Goal: Information Seeking & Learning: Learn about a topic

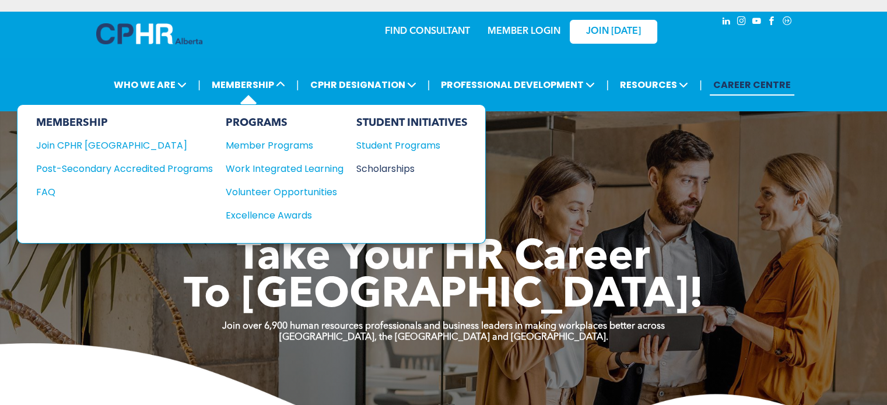
click at [382, 168] on div "Scholarships" at bounding box center [406, 169] width 100 height 15
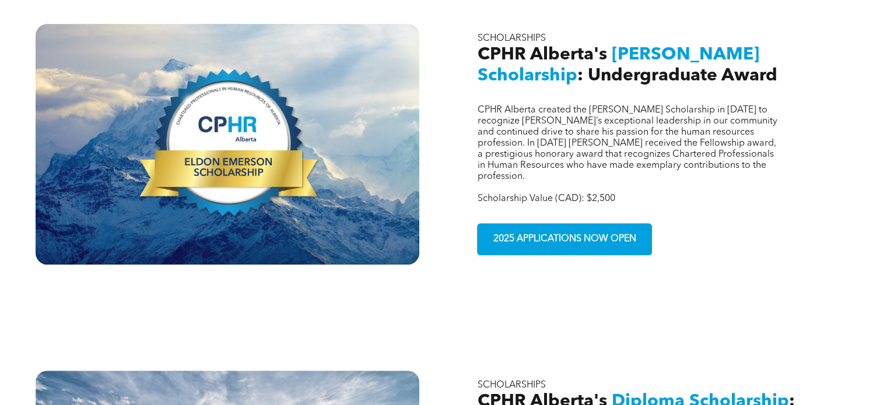
scroll to position [443, 0]
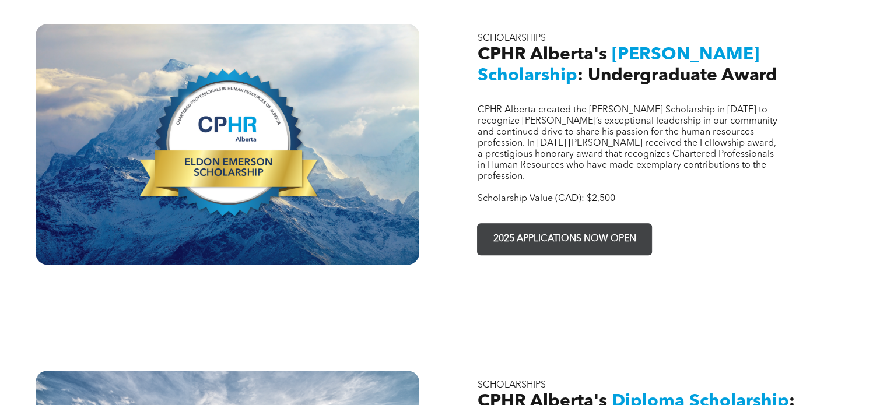
click at [511, 223] on link "2025 APPLICATIONS NOW OPEN" at bounding box center [564, 239] width 175 height 32
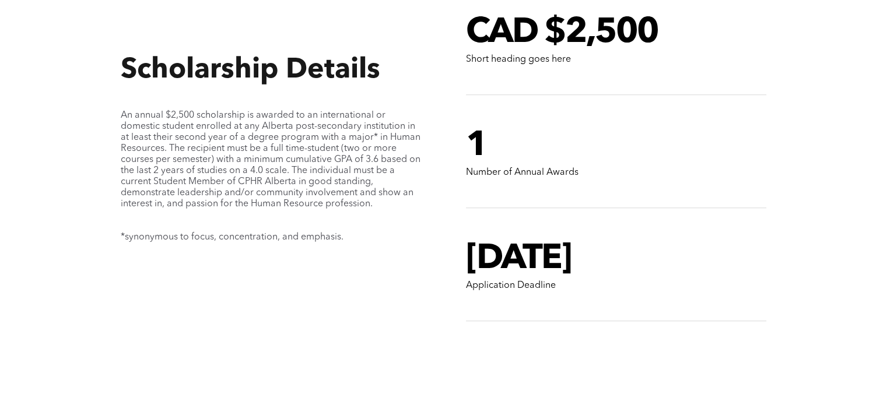
scroll to position [998, 0]
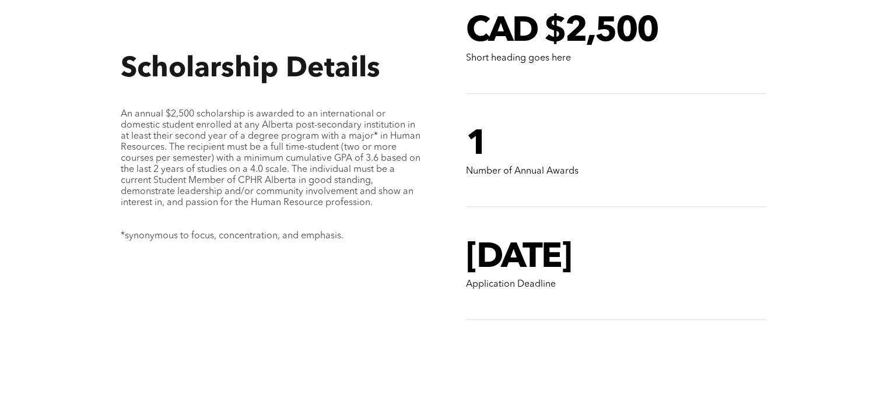
drag, startPoint x: 468, startPoint y: 239, endPoint x: 658, endPoint y: 233, distance: 189.6
click at [658, 237] on h1 "Dec 1, 2025" at bounding box center [616, 258] width 300 height 42
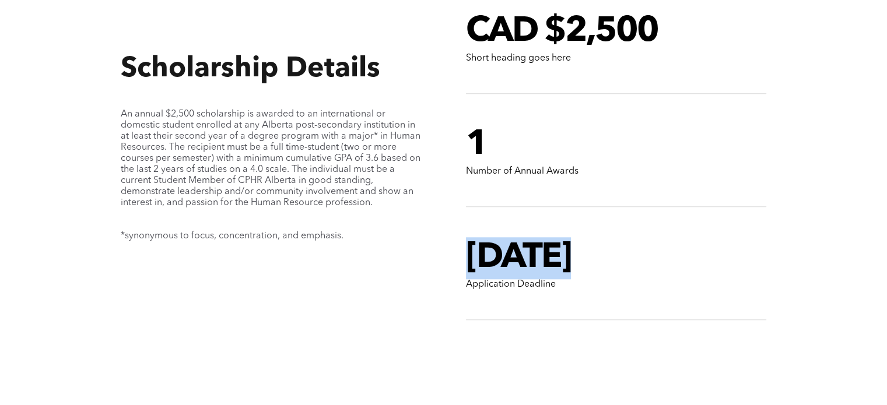
drag, startPoint x: 658, startPoint y: 233, endPoint x: 515, endPoint y: 233, distance: 142.3
click at [515, 237] on h1 "Dec 1, 2025" at bounding box center [616, 258] width 300 height 42
click at [515, 241] on span "Dec 1, 2025" at bounding box center [518, 258] width 105 height 35
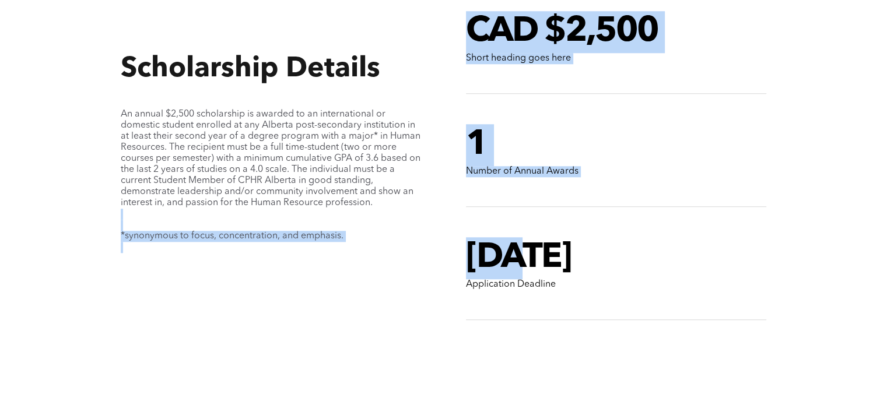
drag, startPoint x: 515, startPoint y: 233, endPoint x: 396, endPoint y: 205, distance: 122.8
click at [396, 205] on div "Scholarship Details An annual $2,500 scholarship is awarded to an international…" at bounding box center [444, 133] width 700 height 525
click at [396, 209] on p at bounding box center [271, 214] width 300 height 11
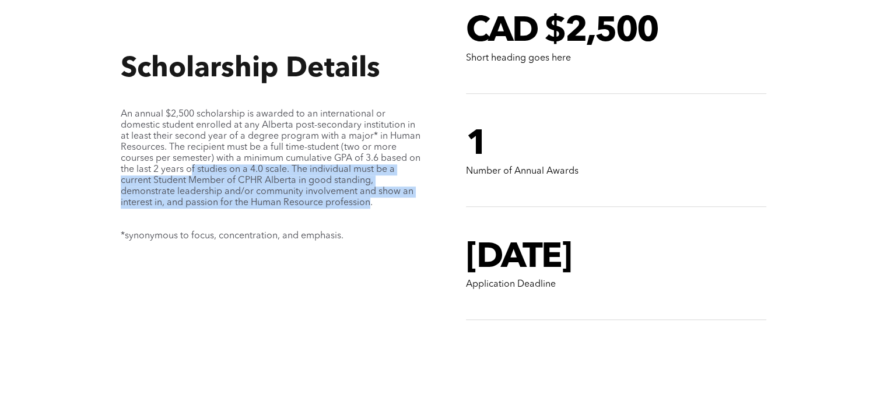
drag, startPoint x: 368, startPoint y: 188, endPoint x: 203, endPoint y: 160, distance: 168.0
click at [203, 160] on span "An annual $2,500 scholarship is awarded to an international or domestic student…" at bounding box center [271, 159] width 300 height 98
click at [274, 156] on span "An annual $2,500 scholarship is awarded to an international or domestic student…" at bounding box center [271, 159] width 300 height 98
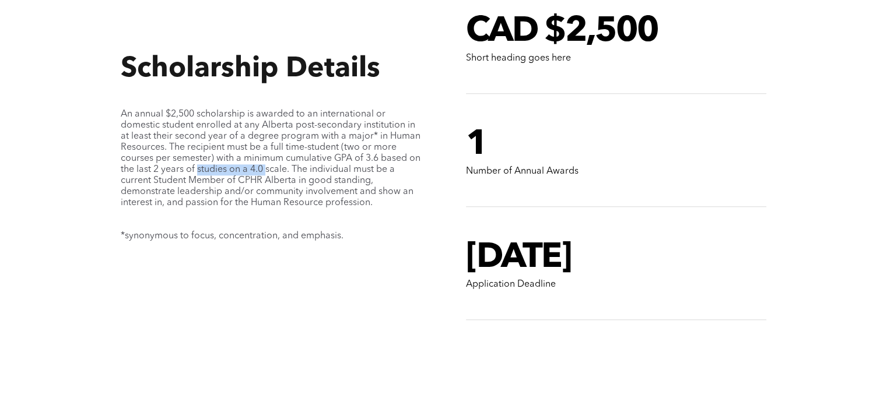
drag, startPoint x: 274, startPoint y: 156, endPoint x: 222, endPoint y: 155, distance: 51.9
click at [222, 155] on span "An annual $2,500 scholarship is awarded to an international or domestic student…" at bounding box center [271, 159] width 300 height 98
click at [295, 156] on span "An annual $2,500 scholarship is awarded to an international or domestic student…" at bounding box center [271, 159] width 300 height 98
drag, startPoint x: 295, startPoint y: 156, endPoint x: 338, endPoint y: 148, distance: 44.0
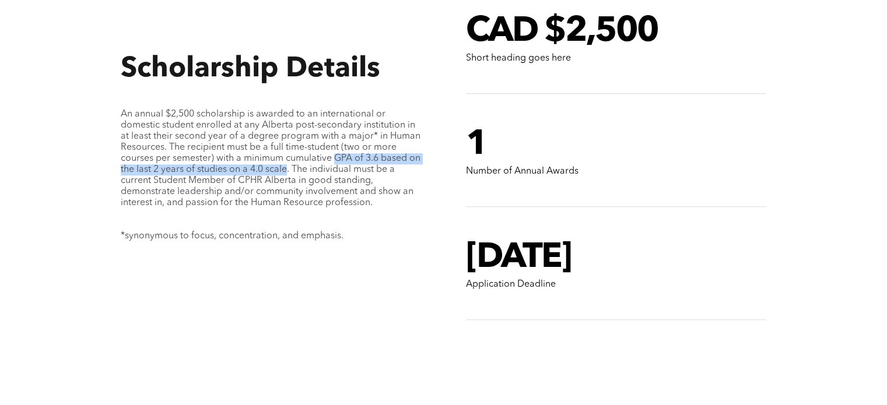
click at [338, 148] on span "An annual $2,500 scholarship is awarded to an international or domestic student…" at bounding box center [271, 159] width 300 height 98
drag, startPoint x: 338, startPoint y: 148, endPoint x: 237, endPoint y: 159, distance: 101.5
click at [237, 159] on span "An annual $2,500 scholarship is awarded to an international or domestic student…" at bounding box center [271, 159] width 300 height 98
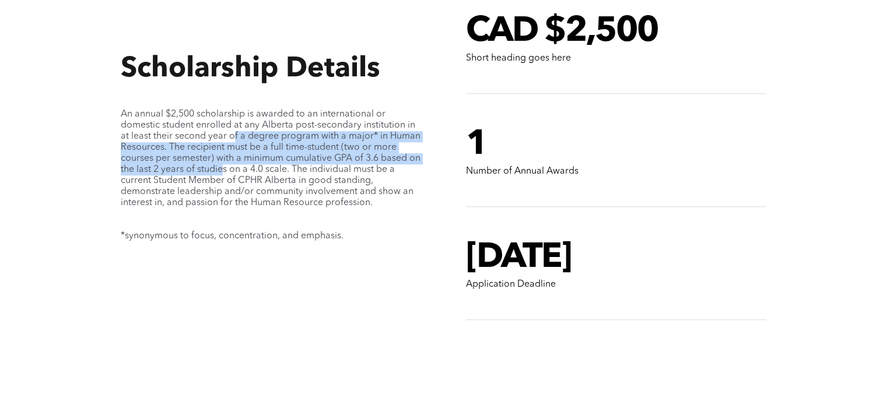
drag, startPoint x: 237, startPoint y: 159, endPoint x: 234, endPoint y: 113, distance: 45.6
click at [234, 113] on span "An annual $2,500 scholarship is awarded to an international or domestic student…" at bounding box center [271, 159] width 300 height 98
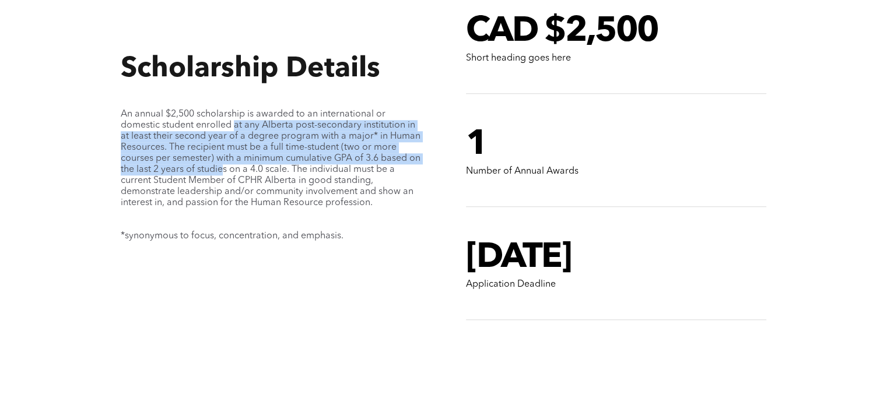
click at [234, 113] on span "An annual $2,500 scholarship is awarded to an international or domestic student…" at bounding box center [271, 159] width 300 height 98
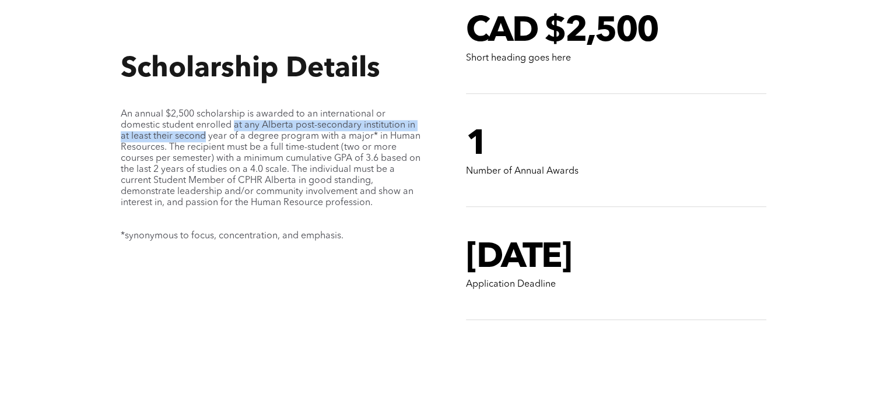
drag, startPoint x: 234, startPoint y: 113, endPoint x: 175, endPoint y: 124, distance: 60.5
click at [175, 124] on span "An annual $2,500 scholarship is awarded to an international or domestic student…" at bounding box center [271, 159] width 300 height 98
drag, startPoint x: 175, startPoint y: 124, endPoint x: 168, endPoint y: 128, distance: 8.1
click at [168, 128] on span "An annual $2,500 scholarship is awarded to an international or domestic student…" at bounding box center [271, 159] width 300 height 98
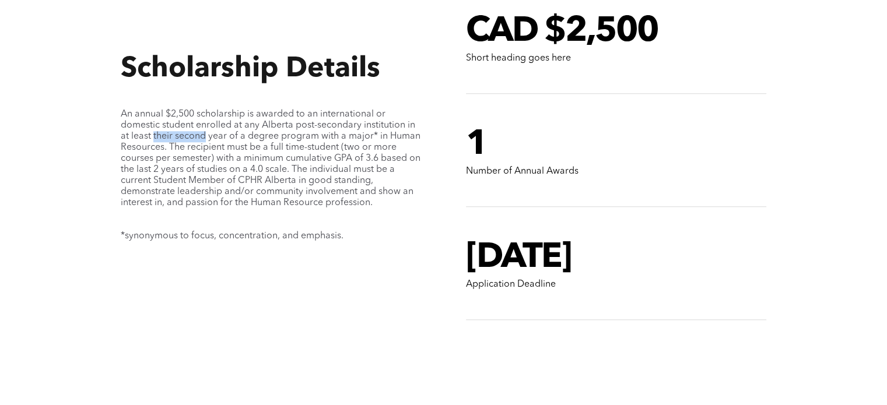
click at [168, 128] on span "An annual $2,500 scholarship is awarded to an international or domestic student…" at bounding box center [271, 159] width 300 height 98
click at [176, 138] on span "An annual $2,500 scholarship is awarded to an international or domestic student…" at bounding box center [271, 159] width 300 height 98
drag, startPoint x: 176, startPoint y: 138, endPoint x: 333, endPoint y: 128, distance: 157.2
click at [333, 128] on span "An annual $2,500 scholarship is awarded to an international or domestic student…" at bounding box center [271, 159] width 300 height 98
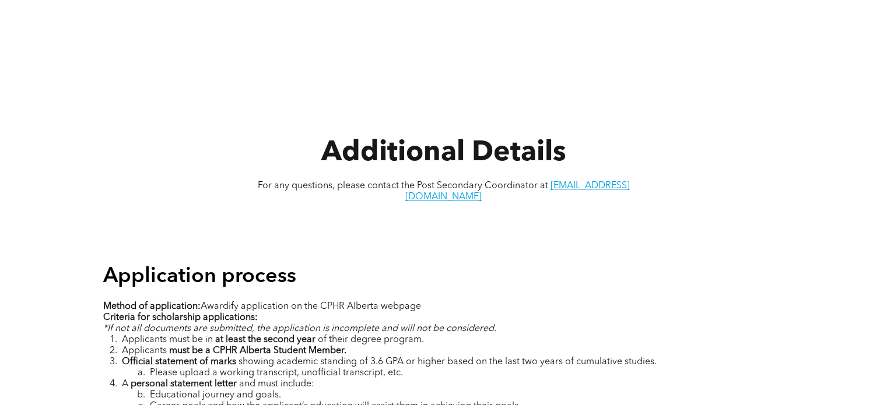
scroll to position [1458, 0]
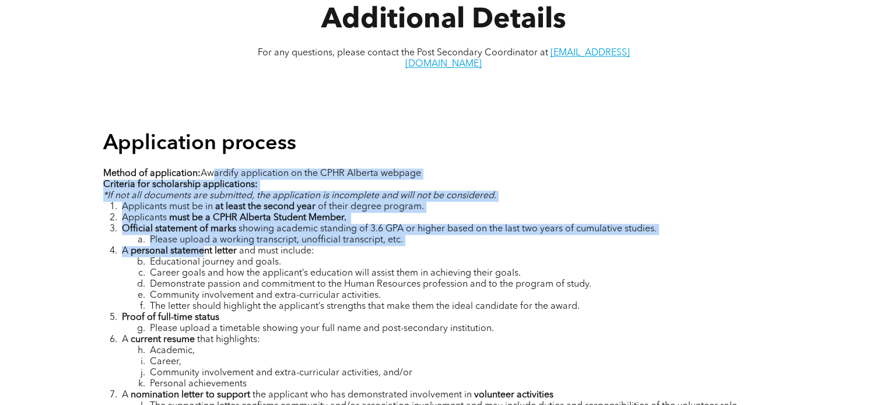
drag, startPoint x: 208, startPoint y: 142, endPoint x: 203, endPoint y: 238, distance: 96.3
click at [203, 238] on div "Application process Method of application: Awardify application on the CPHR Alb…" at bounding box center [444, 313] width 700 height 384
click at [203, 258] on span "Educational journey and goals." at bounding box center [215, 262] width 131 height 9
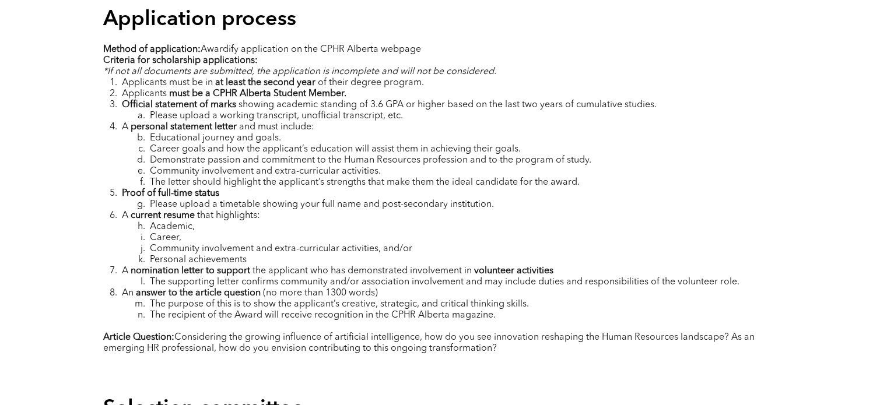
scroll to position [1584, 0]
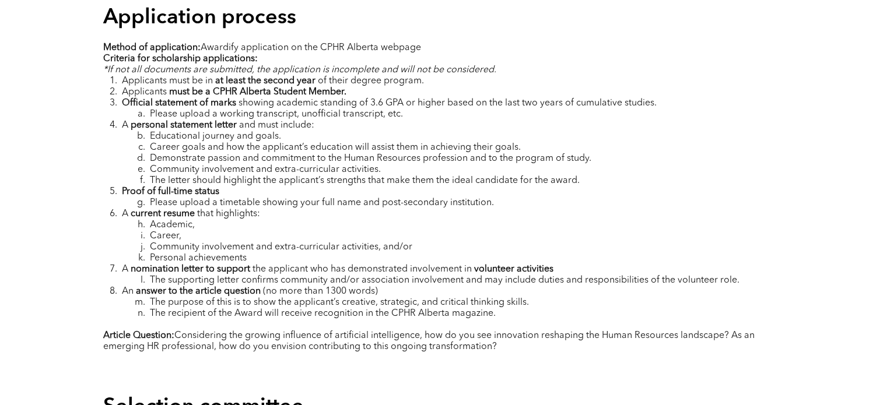
click at [188, 121] on strong "personal statement letter" at bounding box center [184, 125] width 106 height 9
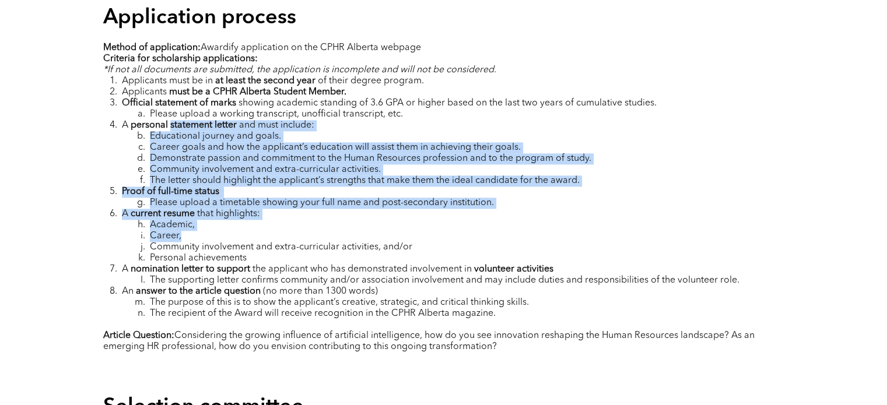
drag, startPoint x: 188, startPoint y: 108, endPoint x: 221, endPoint y: 231, distance: 127.4
click at [221, 231] on ol "Applicants must be in at least the second year of their degree program. Applica…" at bounding box center [443, 198] width 681 height 244
click at [221, 243] on span "Community involvement and extra-curricular activities, and/or" at bounding box center [281, 247] width 262 height 9
drag, startPoint x: 221, startPoint y: 231, endPoint x: 174, endPoint y: 116, distance: 124.5
click at [174, 116] on ol "Applicants must be in at least the second year of their degree program. Applica…" at bounding box center [443, 198] width 681 height 244
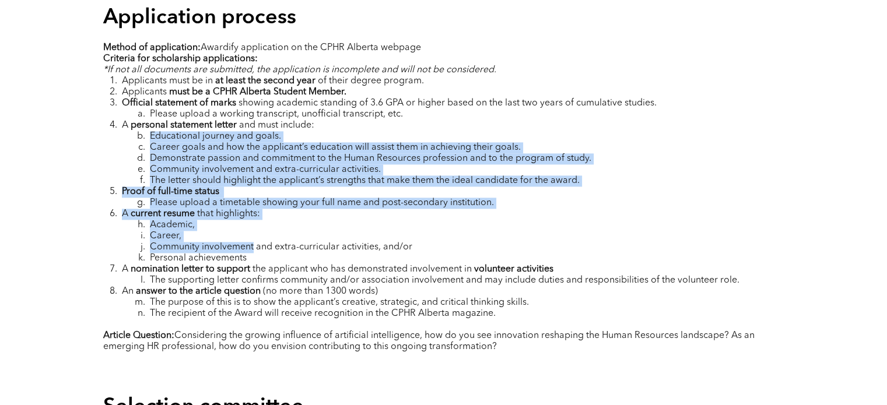
click at [174, 132] on span "Educational journey and goals." at bounding box center [215, 136] width 131 height 9
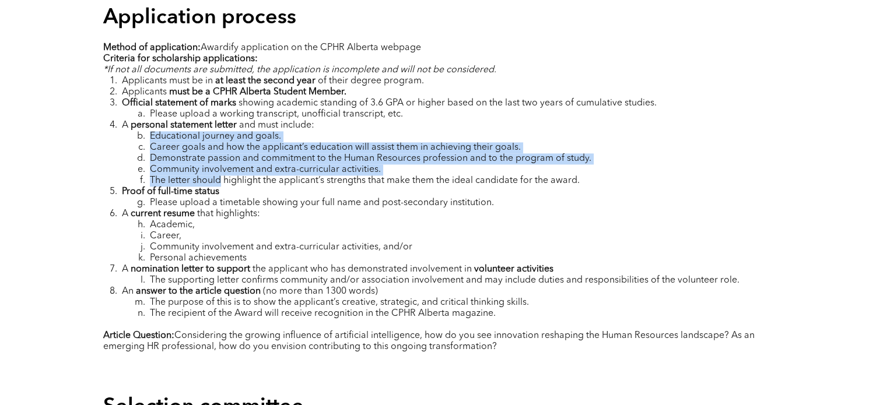
drag, startPoint x: 174, startPoint y: 116, endPoint x: 198, endPoint y: 172, distance: 60.9
click at [198, 172] on ol "Applicants must be in at least the second year of their degree program. Applica…" at bounding box center [443, 198] width 681 height 244
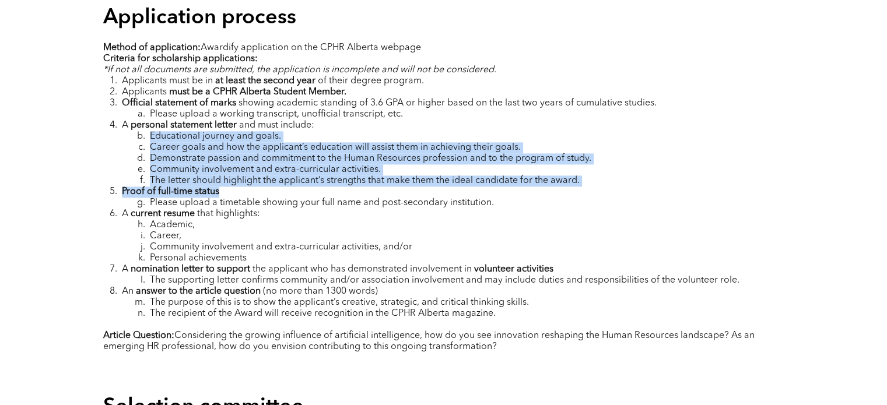
click at [198, 187] on strong "Proof of full-time status" at bounding box center [170, 191] width 97 height 9
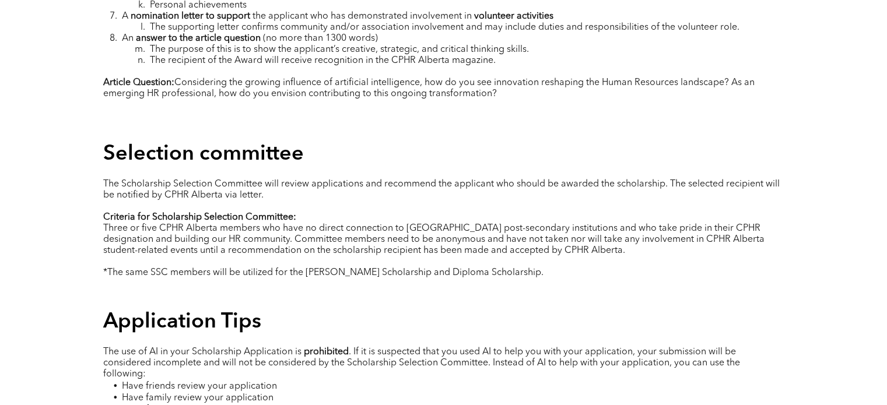
scroll to position [1854, 0]
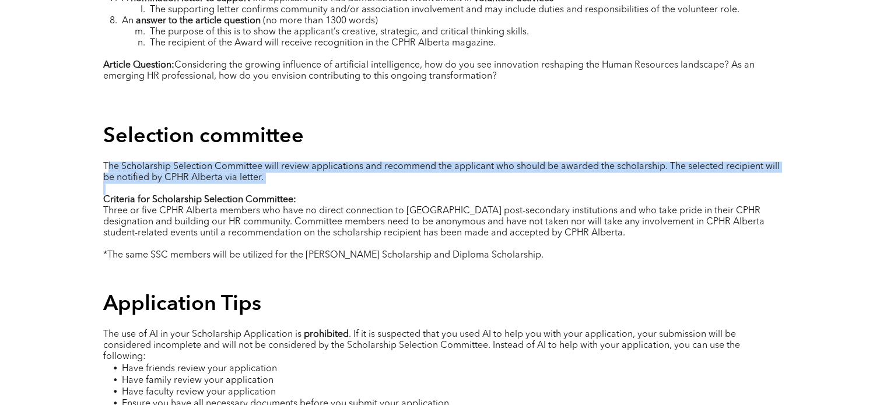
drag, startPoint x: 198, startPoint y: 172, endPoint x: 106, endPoint y: 151, distance: 94.5
click at [106, 160] on div "The Scholarship Selection Committee will review applications and recommend the …" at bounding box center [443, 211] width 681 height 102
click at [106, 162] on span "The Scholarship Selection Committee will review applications and recommend the …" at bounding box center [441, 172] width 676 height 20
drag, startPoint x: 106, startPoint y: 151, endPoint x: 143, endPoint y: 187, distance: 52.0
click at [143, 187] on div "The Scholarship Selection Committee will review applications and recommend the …" at bounding box center [443, 211] width 681 height 102
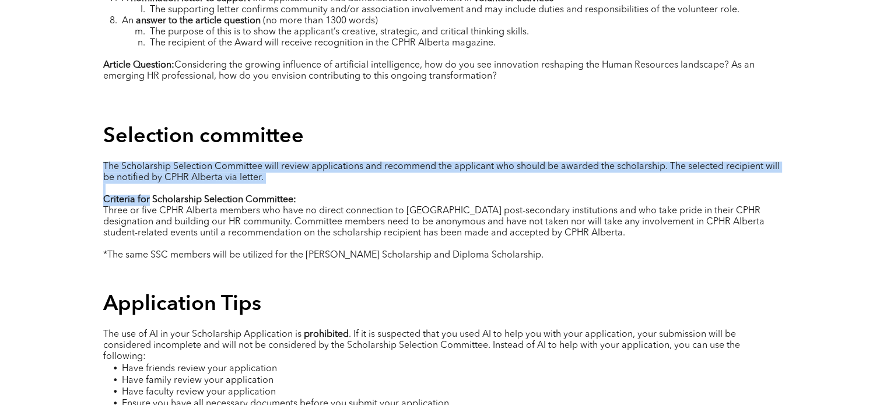
click at [143, 195] on strong "Criteria for Scholarship Selection Committee:" at bounding box center [199, 199] width 193 height 9
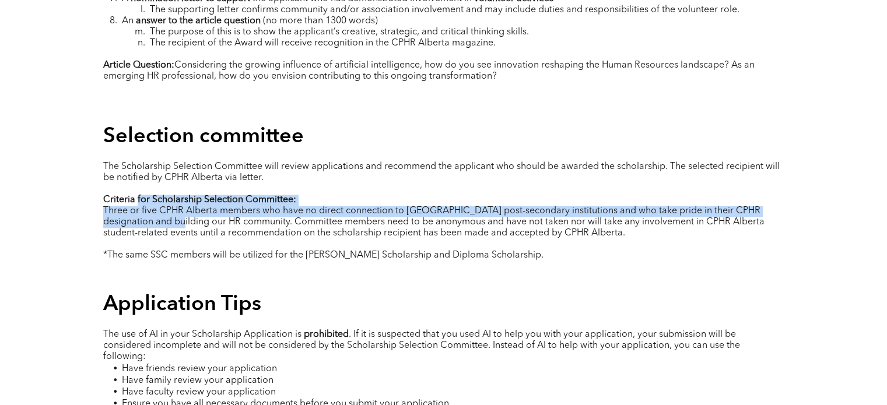
drag, startPoint x: 143, startPoint y: 187, endPoint x: 139, endPoint y: 208, distance: 20.8
click at [139, 208] on div "The Scholarship Selection Committee will review applications and recommend the …" at bounding box center [443, 211] width 681 height 102
click at [139, 208] on span "Three or five CPHR Alberta members who have no direct connection to Alberta pos…" at bounding box center [433, 221] width 661 height 31
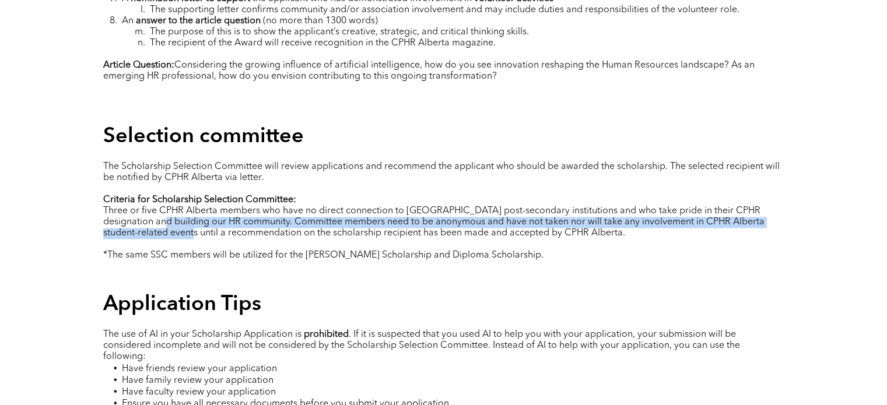
drag, startPoint x: 139, startPoint y: 208, endPoint x: 159, endPoint y: 219, distance: 22.5
click at [159, 219] on span "Three or five CPHR Alberta members who have no direct connection to Alberta pos…" at bounding box center [433, 221] width 661 height 31
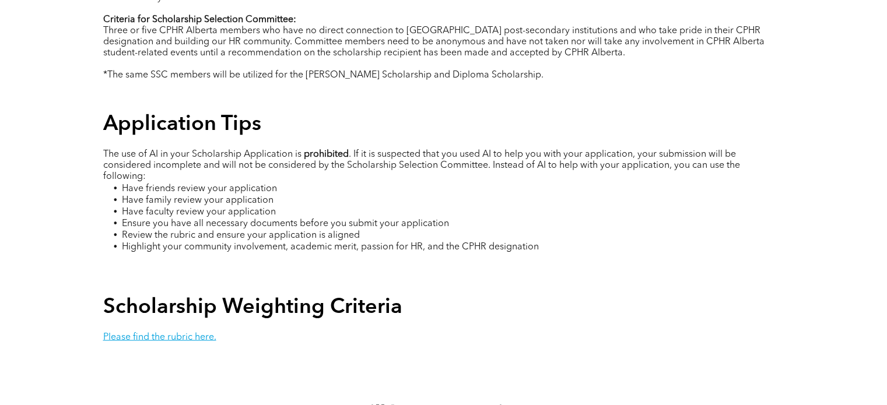
scroll to position [2035, 0]
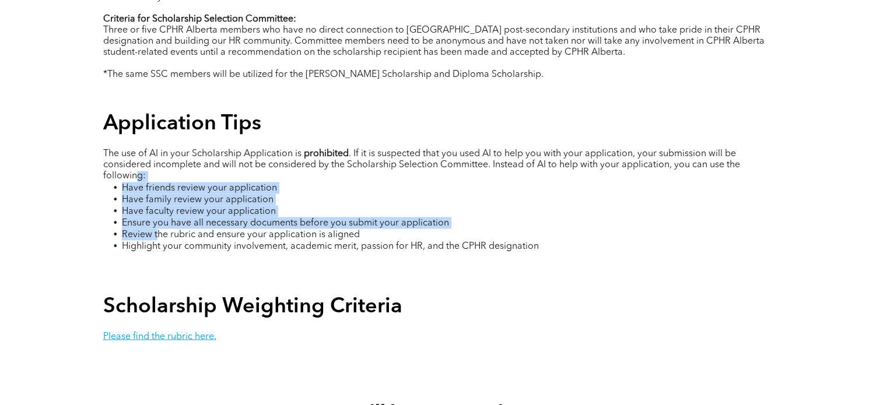
drag, startPoint x: 159, startPoint y: 219, endPoint x: 138, endPoint y: 157, distance: 65.8
click at [138, 157] on div "The use of AI in your Scholarship Application is prohibited . If it is suspecte…" at bounding box center [443, 206] width 681 height 117
click at [138, 157] on span ". If it is suspected that you used AI to help you with your application, your s…" at bounding box center [421, 164] width 637 height 31
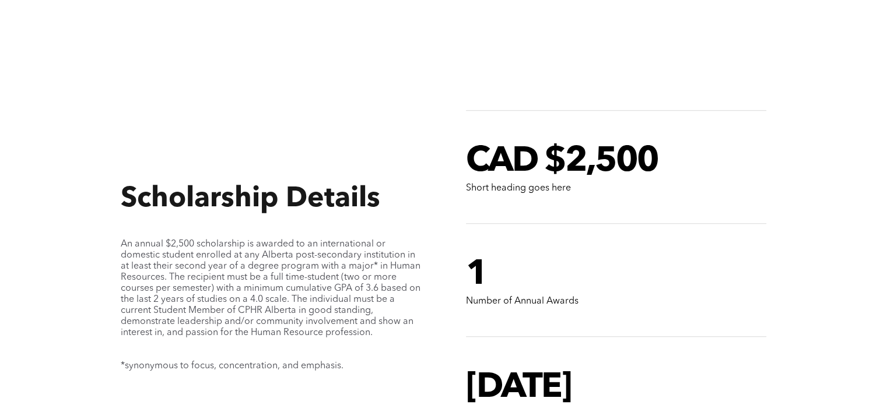
scroll to position [959, 0]
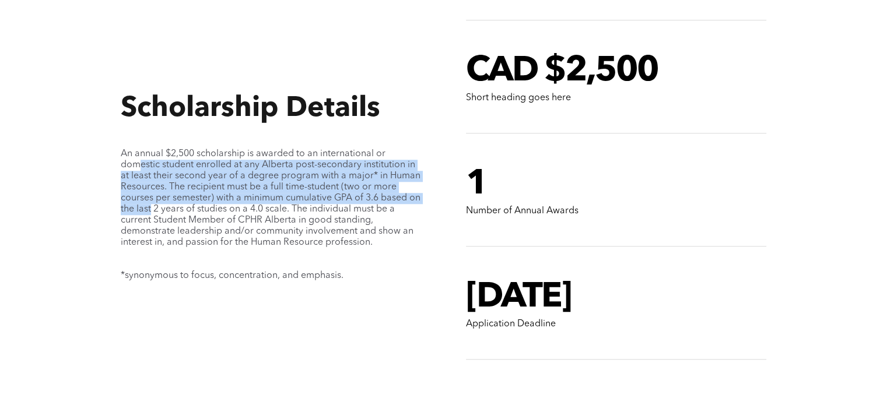
drag, startPoint x: 138, startPoint y: 157, endPoint x: 172, endPoint y: 216, distance: 68.2
click at [172, 216] on span "An annual $2,500 scholarship is awarded to an international or domestic student…" at bounding box center [271, 198] width 300 height 98
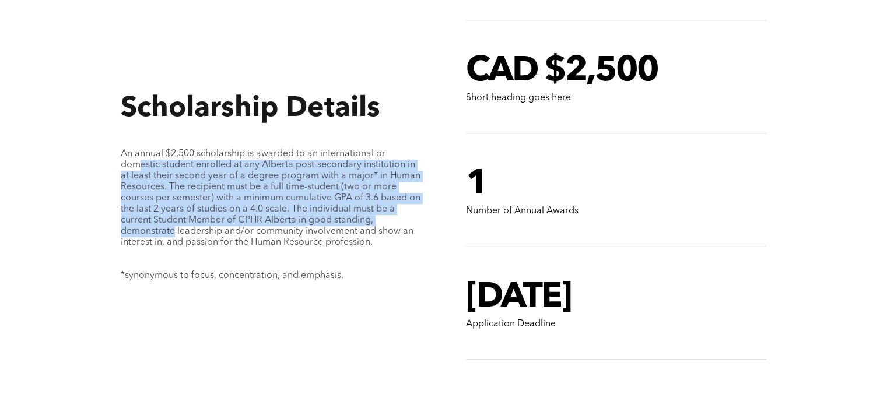
click at [172, 216] on span "An annual $2,500 scholarship is awarded to an international or domestic student…" at bounding box center [271, 198] width 300 height 98
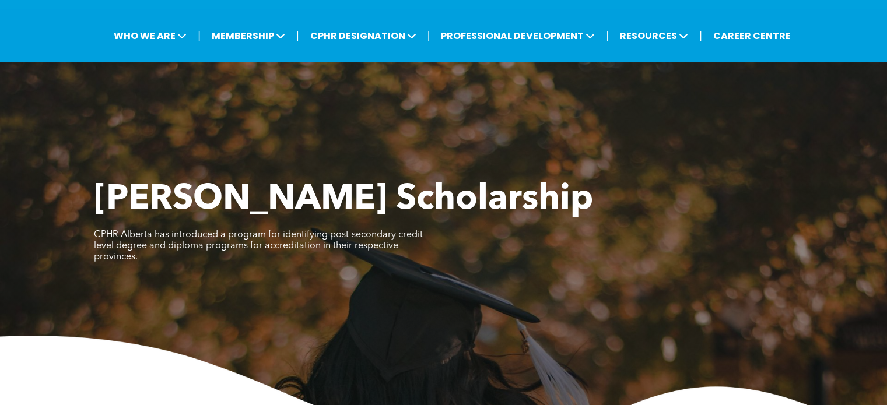
scroll to position [47, 0]
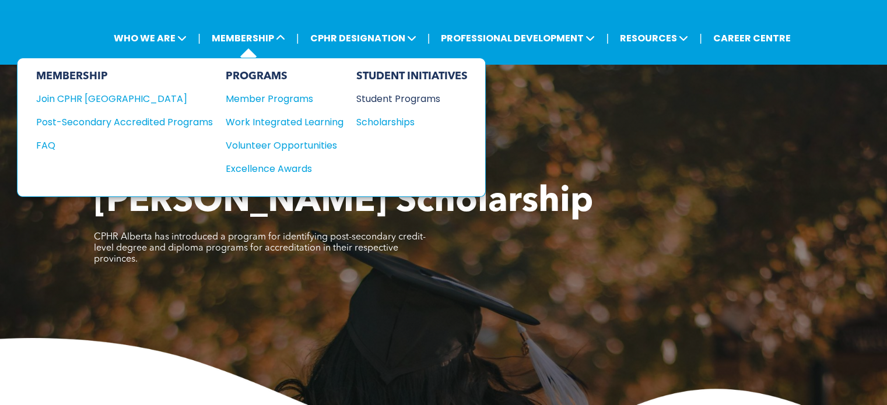
click at [391, 101] on div "Student Programs" at bounding box center [406, 99] width 100 height 15
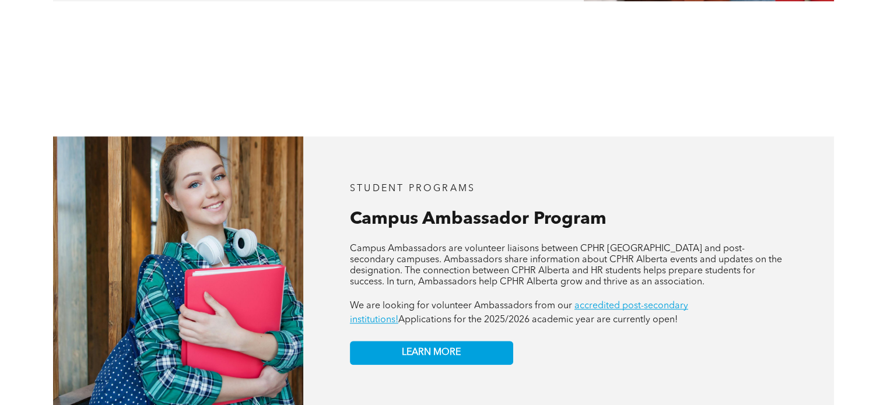
scroll to position [998, 0]
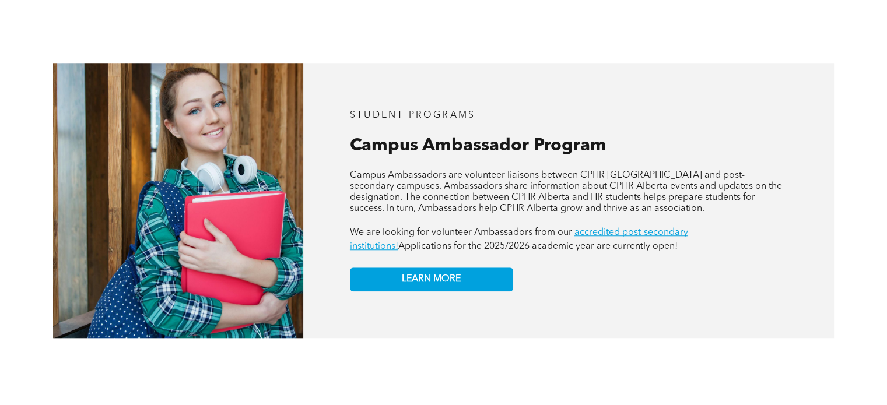
click at [389, 137] on span "Campus Ambassador Program" at bounding box center [478, 145] width 257 height 17
drag, startPoint x: 389, startPoint y: 126, endPoint x: 372, endPoint y: 151, distance: 30.6
click at [372, 151] on div "STUDENT PROGRAMS Campus Ambassador Program APPLY NOW! Campus Ambassadors are vo…" at bounding box center [568, 200] width 531 height 275
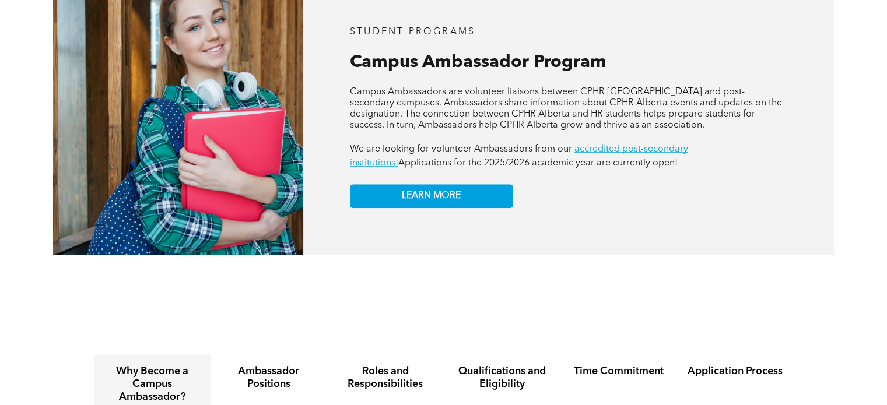
scroll to position [1080, 0]
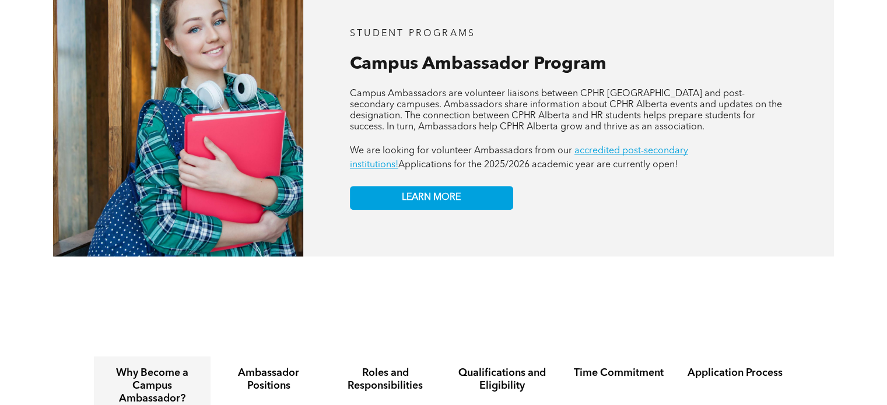
drag, startPoint x: 404, startPoint y: 97, endPoint x: 479, endPoint y: 115, distance: 77.4
click at [479, 115] on span "Campus Ambassadors are volunteer liaisons between CPHR Alberta and post-seconda…" at bounding box center [566, 110] width 432 height 43
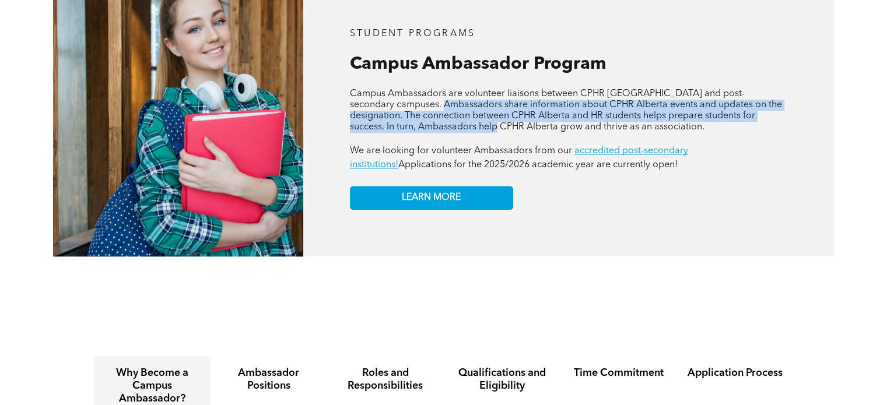
click at [479, 115] on span "Campus Ambassadors are volunteer liaisons between CPHR Alberta and post-seconda…" at bounding box center [566, 110] width 432 height 43
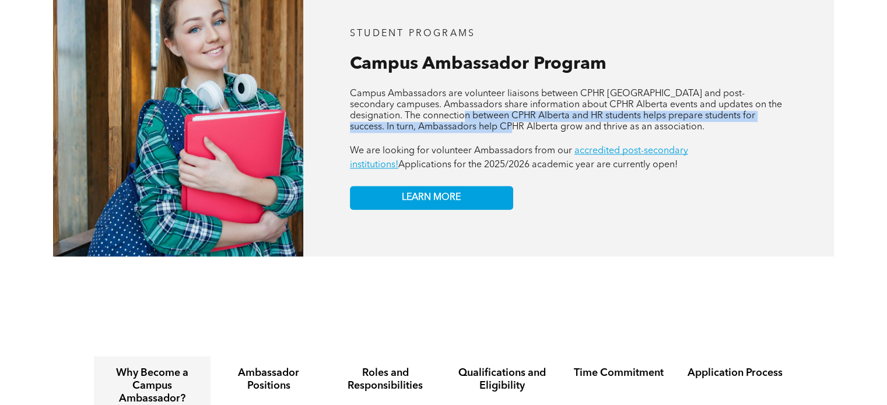
drag, startPoint x: 479, startPoint y: 115, endPoint x: 423, endPoint y: 100, distance: 58.7
click at [423, 100] on span "Campus Ambassadors are volunteer liaisons between CPHR Alberta and post-seconda…" at bounding box center [566, 110] width 432 height 43
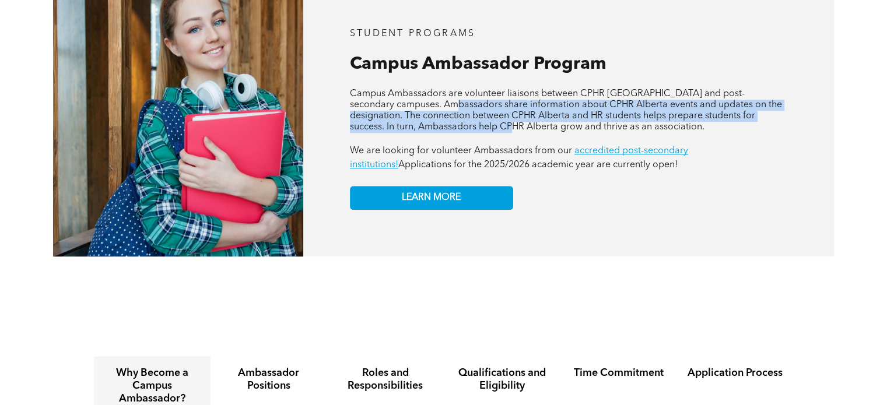
click at [423, 100] on span "Campus Ambassadors are volunteer liaisons between CPHR Alberta and post-seconda…" at bounding box center [566, 110] width 432 height 43
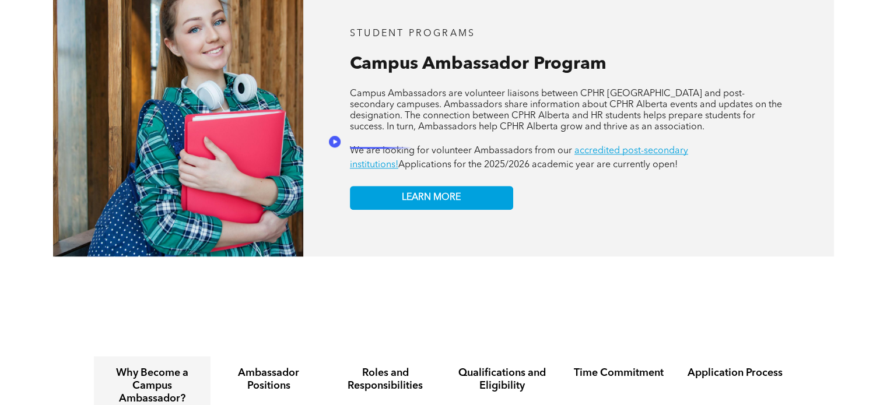
click at [413, 146] on span "We are looking for volunteer Ambassadors from our" at bounding box center [461, 150] width 222 height 9
drag, startPoint x: 413, startPoint y: 142, endPoint x: 469, endPoint y: 142, distance: 56.0
click at [469, 146] on span "We are looking for volunteer Ambassadors from our" at bounding box center [461, 150] width 222 height 9
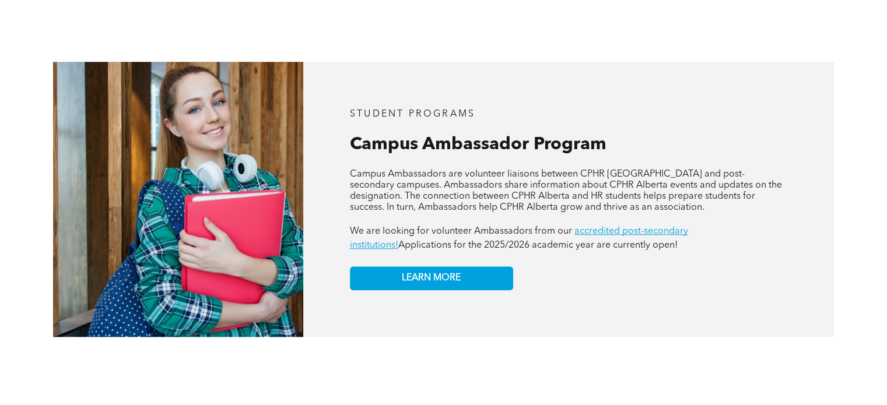
scroll to position [1000, 0]
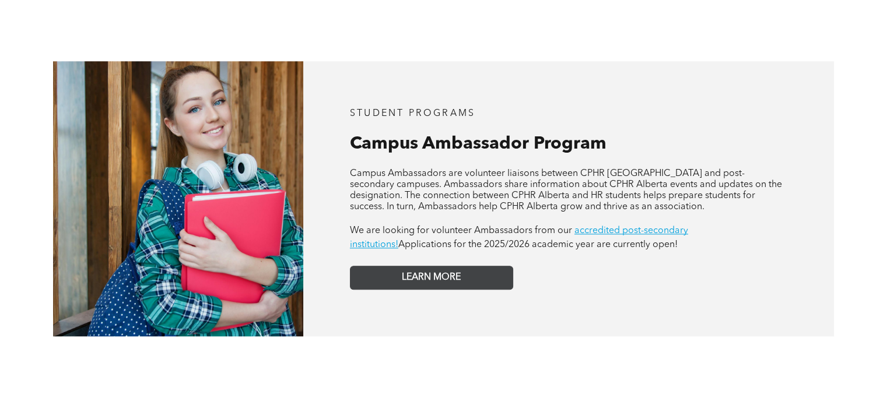
click at [444, 275] on link "LEARN MORE" at bounding box center [431, 278] width 163 height 24
